Goal: Complete application form

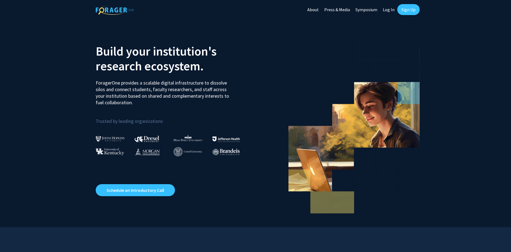
click at [386, 10] on link "Log In" at bounding box center [388, 9] width 17 height 19
select select
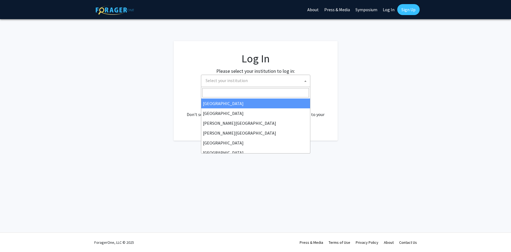
click at [262, 79] on span "Select your institution" at bounding box center [257, 80] width 107 height 11
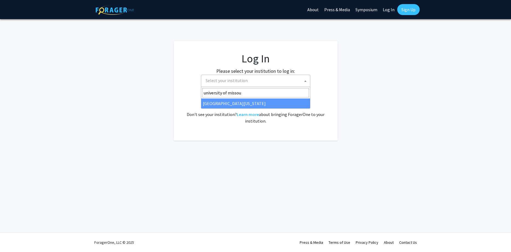
type input "university of missou"
select select "33"
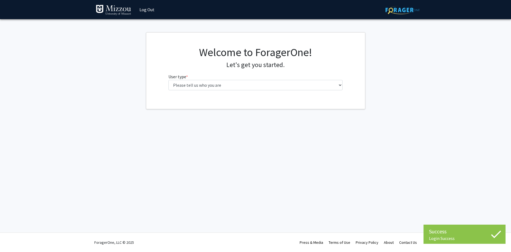
click at [272, 78] on fg-select "User type * required Please tell us who you are Undergraduate Student Master's …" at bounding box center [256, 81] width 174 height 17
click at [169, 80] on select "Please tell us who you are Undergraduate Student Master's Student Doctoral Cand…" at bounding box center [256, 85] width 174 height 10
select select "5: faculty"
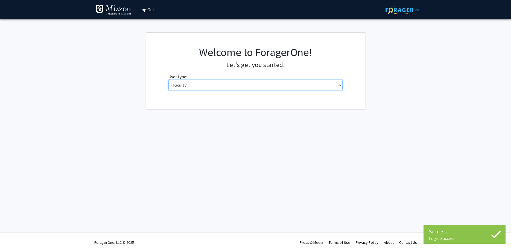
click option "Faculty" at bounding box center [0, 0] width 0 height 0
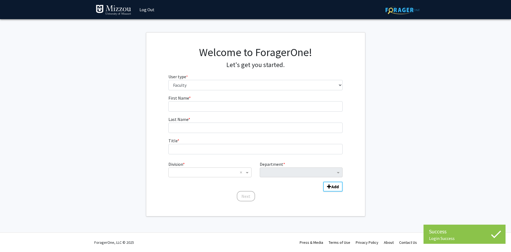
click at [255, 113] on form "First Name * required Last Name * required Title * required Division * × × Depa…" at bounding box center [256, 146] width 174 height 102
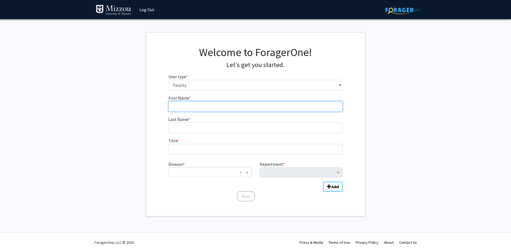
click at [257, 108] on input "First Name * required" at bounding box center [256, 106] width 174 height 10
type input "Maria"
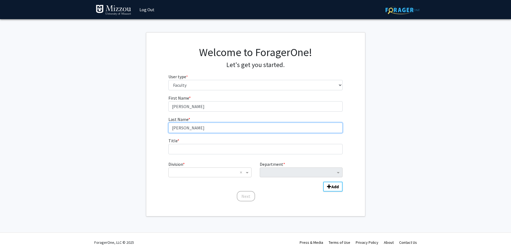
type input "Mills"
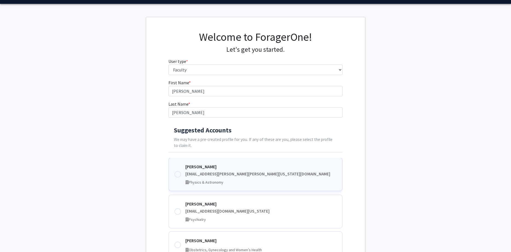
scroll to position [28, 0]
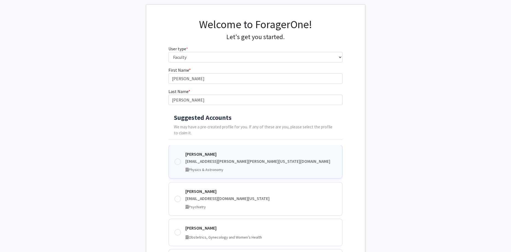
click at [175, 161] on div at bounding box center [178, 161] width 7 height 7
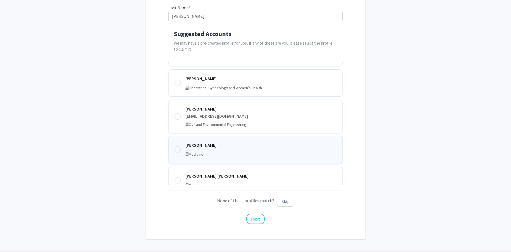
scroll to position [0, 0]
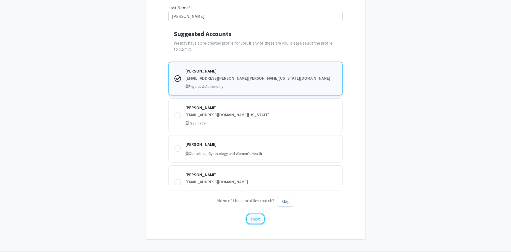
click at [252, 218] on button "Next" at bounding box center [255, 219] width 18 height 10
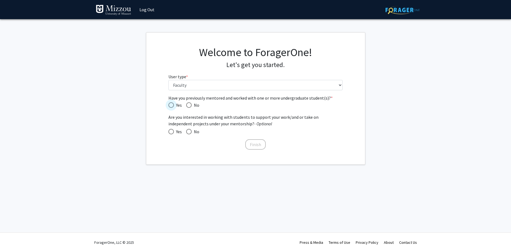
click at [169, 104] on span "Have you previously mentored and worked with one or more undergraduate student(…" at bounding box center [171, 104] width 5 height 5
click at [169, 104] on input "Yes" at bounding box center [171, 104] width 5 height 5
radio input "true"
click at [172, 130] on span at bounding box center [171, 131] width 5 height 5
click at [172, 130] on input "Yes" at bounding box center [171, 131] width 5 height 5
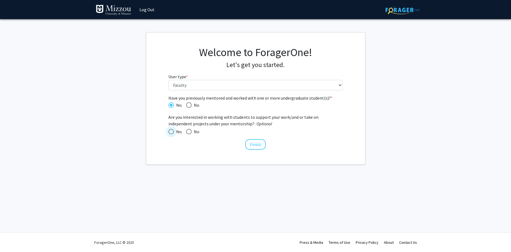
radio input "true"
click at [254, 145] on button "Finish" at bounding box center [255, 144] width 21 height 10
